Goal: Navigation & Orientation: Find specific page/section

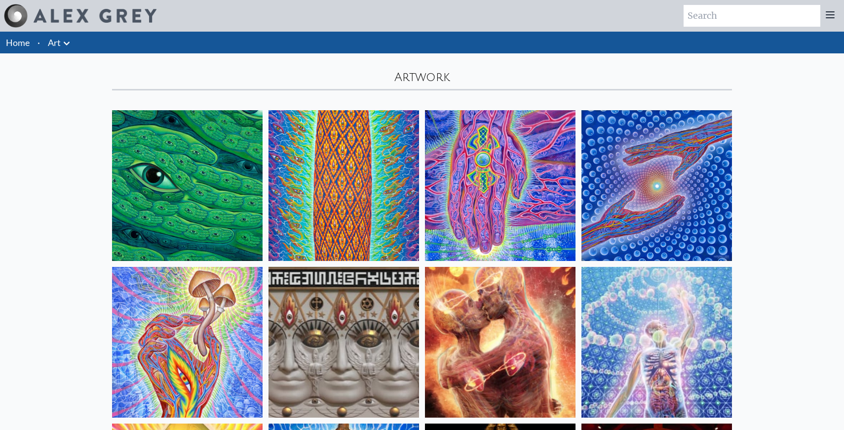
click at [488, 267] on img at bounding box center [500, 342] width 151 height 151
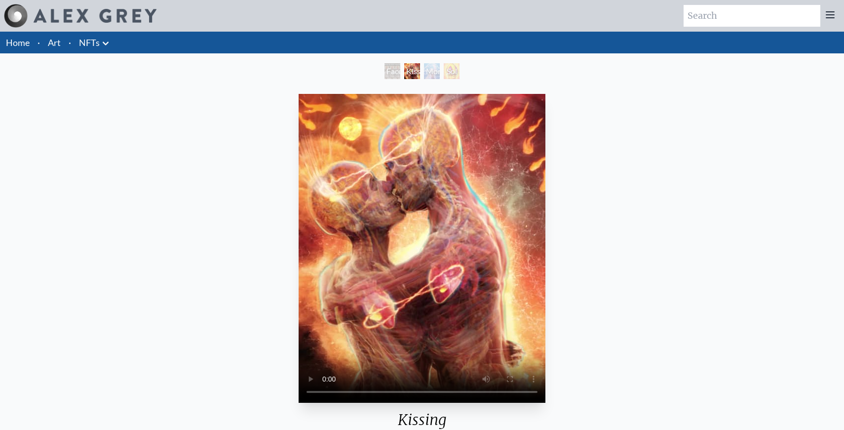
click at [21, 46] on link "Home" at bounding box center [18, 42] width 24 height 11
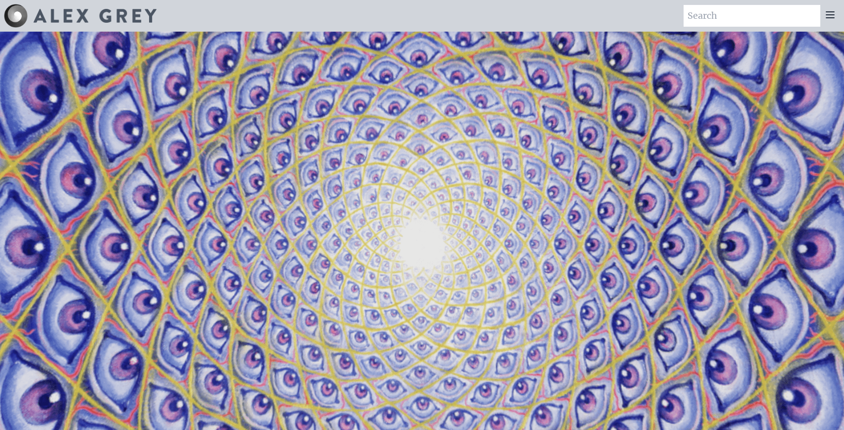
click at [834, 19] on icon at bounding box center [831, 15] width 12 height 12
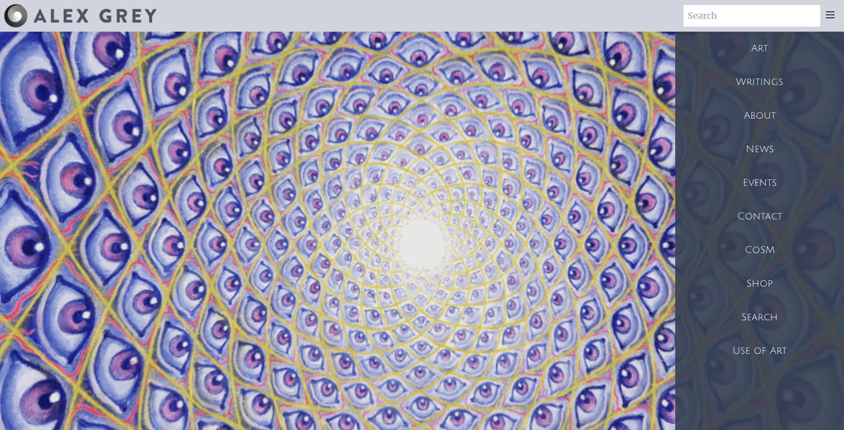
click at [766, 108] on div "About" at bounding box center [760, 116] width 169 height 34
